Goal: Information Seeking & Learning: Understand process/instructions

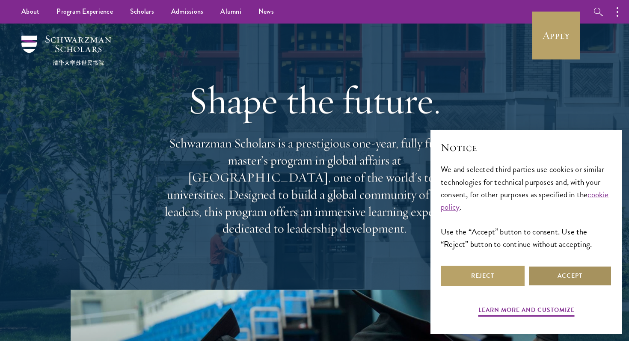
click at [539, 276] on button "Accept" at bounding box center [570, 276] width 84 height 21
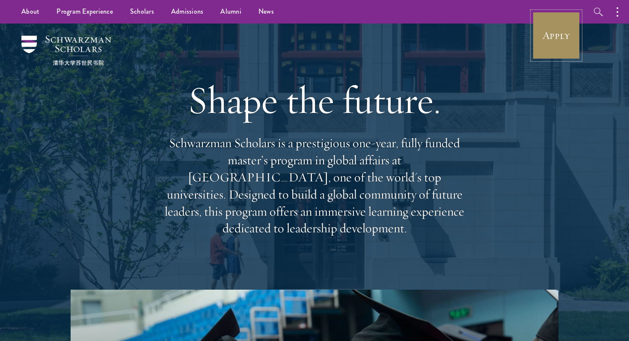
click at [562, 24] on link "Apply" at bounding box center [556, 36] width 48 height 48
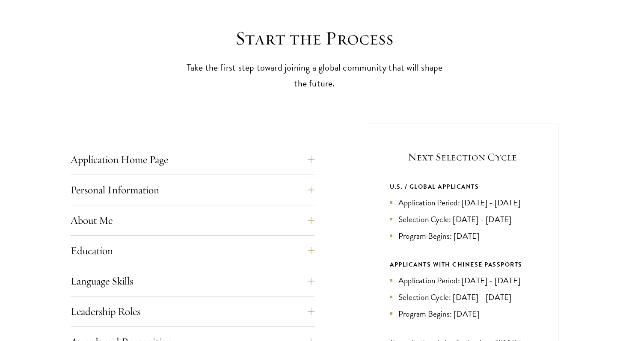
scroll to position [238, 0]
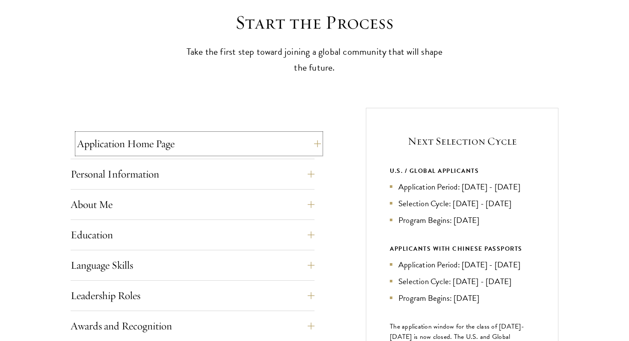
click at [277, 151] on button "Application Home Page" at bounding box center [199, 144] width 244 height 21
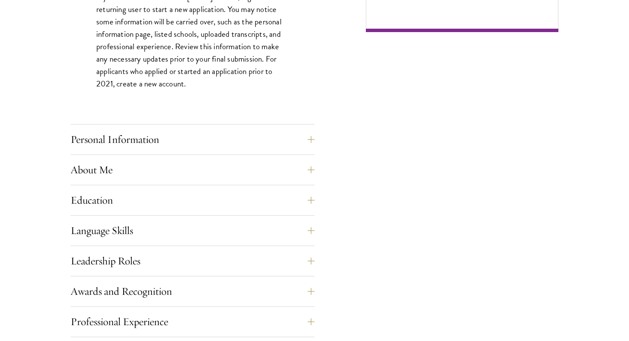
scroll to position [683, 0]
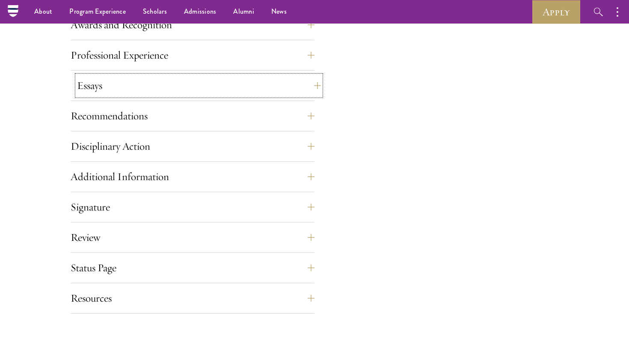
click at [235, 85] on button "Essays" at bounding box center [199, 85] width 244 height 21
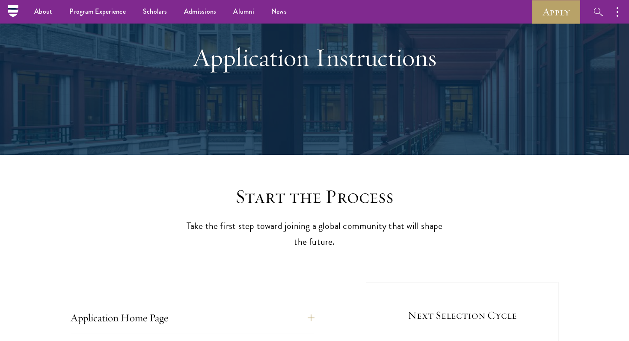
scroll to position [0, 0]
